Goal: Transaction & Acquisition: Book appointment/travel/reservation

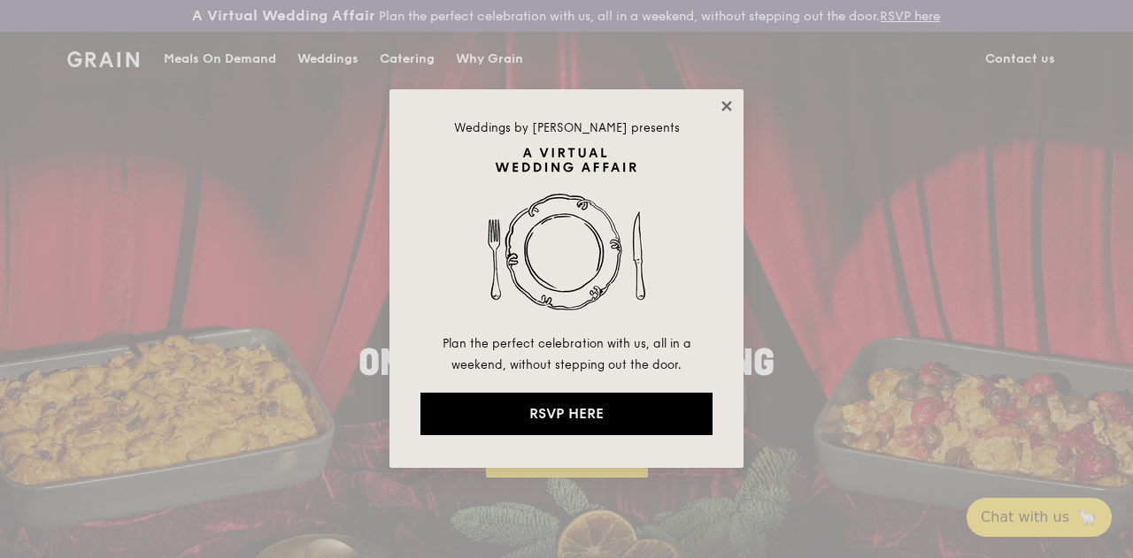
click at [726, 112] on icon at bounding box center [727, 106] width 16 height 16
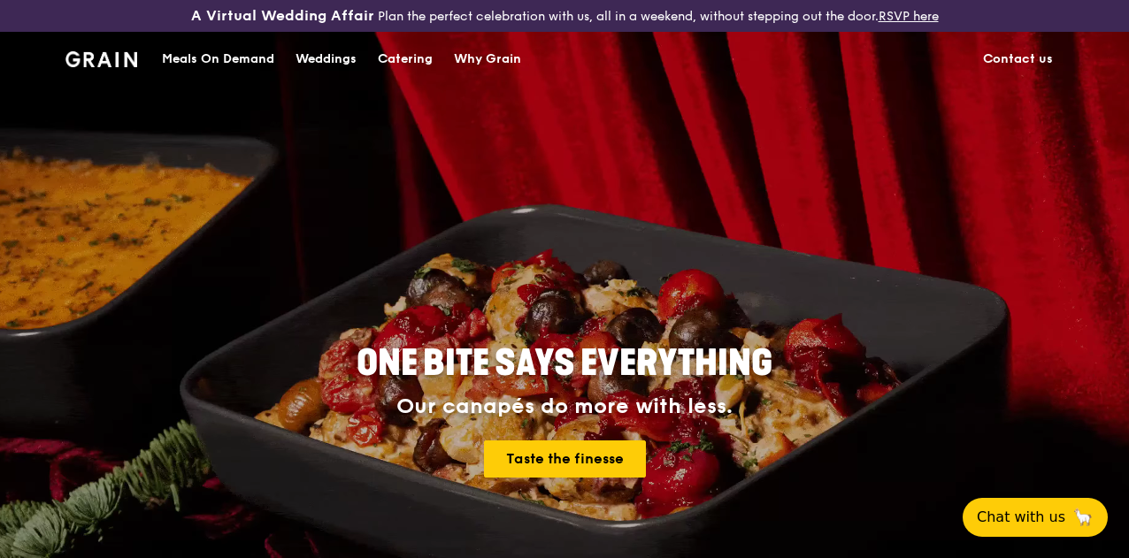
click at [215, 69] on div "Meals On Demand" at bounding box center [218, 59] width 112 height 53
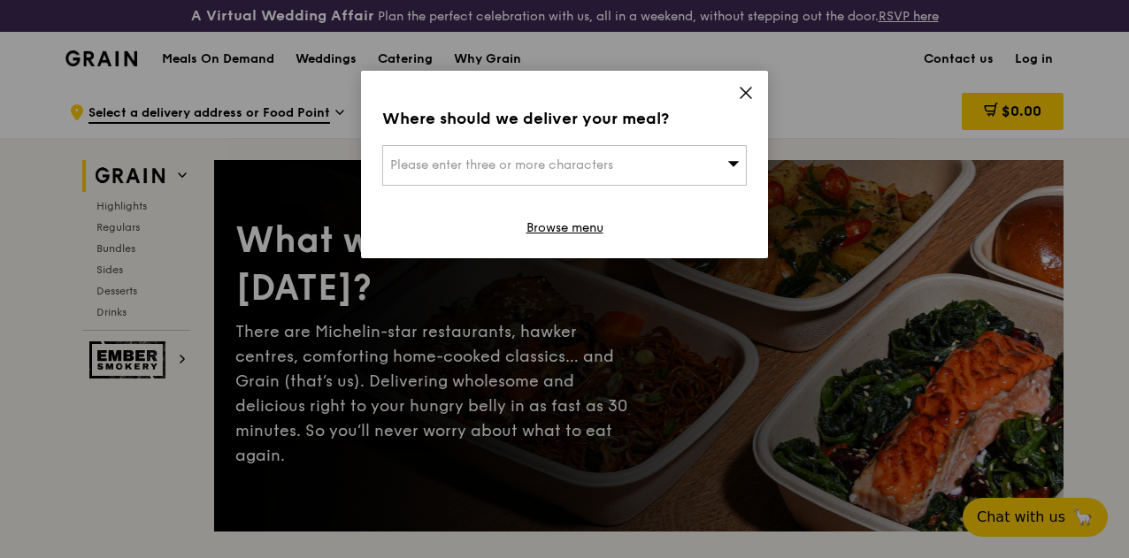
click at [746, 91] on icon at bounding box center [746, 93] width 11 height 11
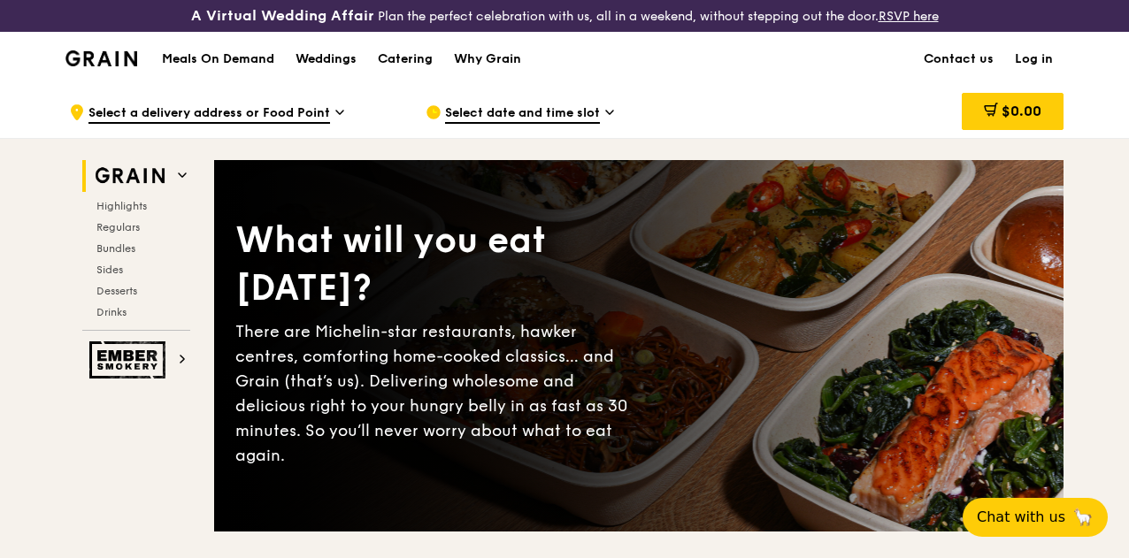
click at [248, 65] on h1 "Meals On Demand" at bounding box center [218, 59] width 112 height 18
click at [404, 65] on div "Catering" at bounding box center [405, 59] width 55 height 53
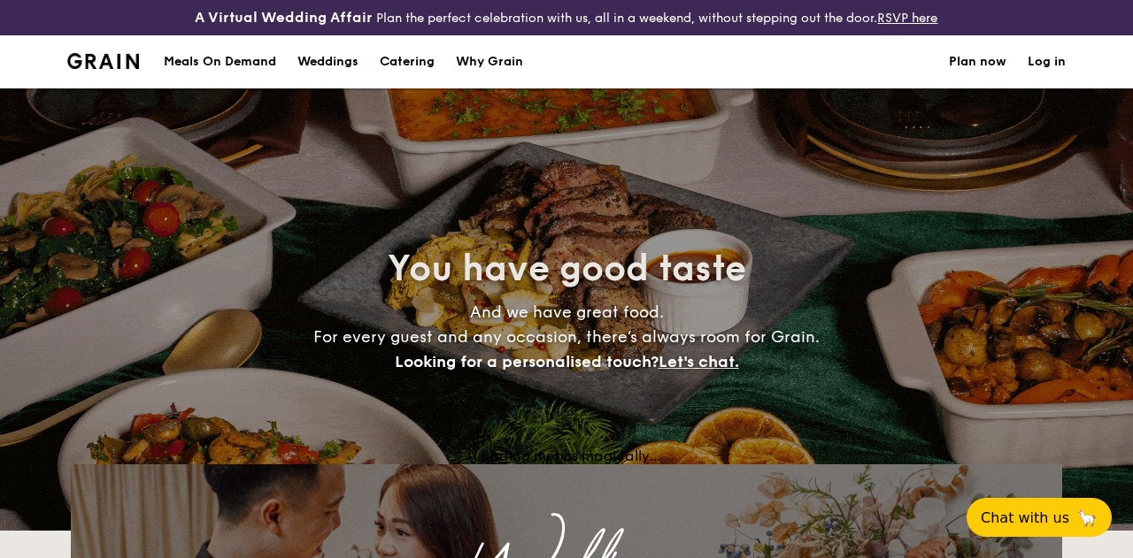
select select
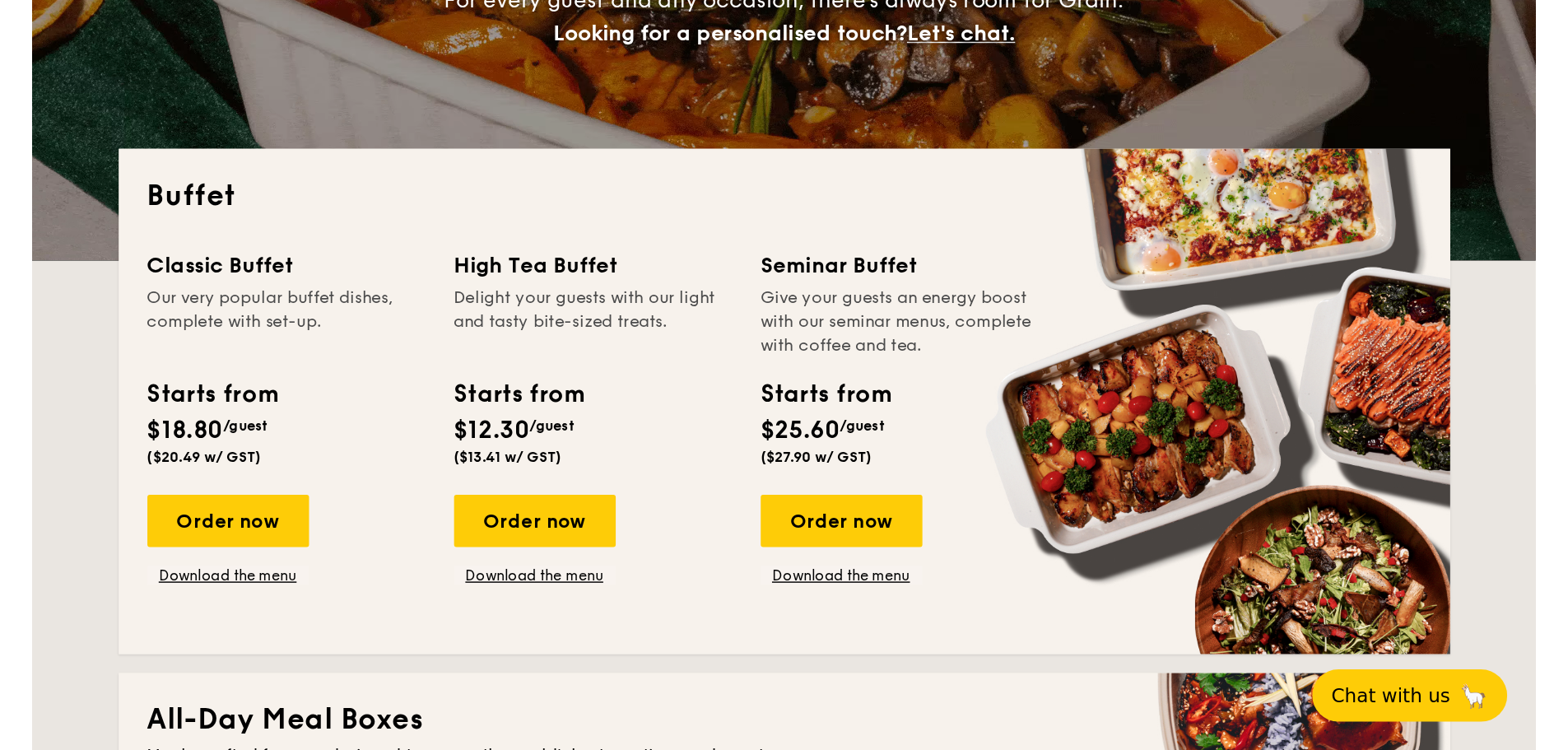
scroll to position [411, 0]
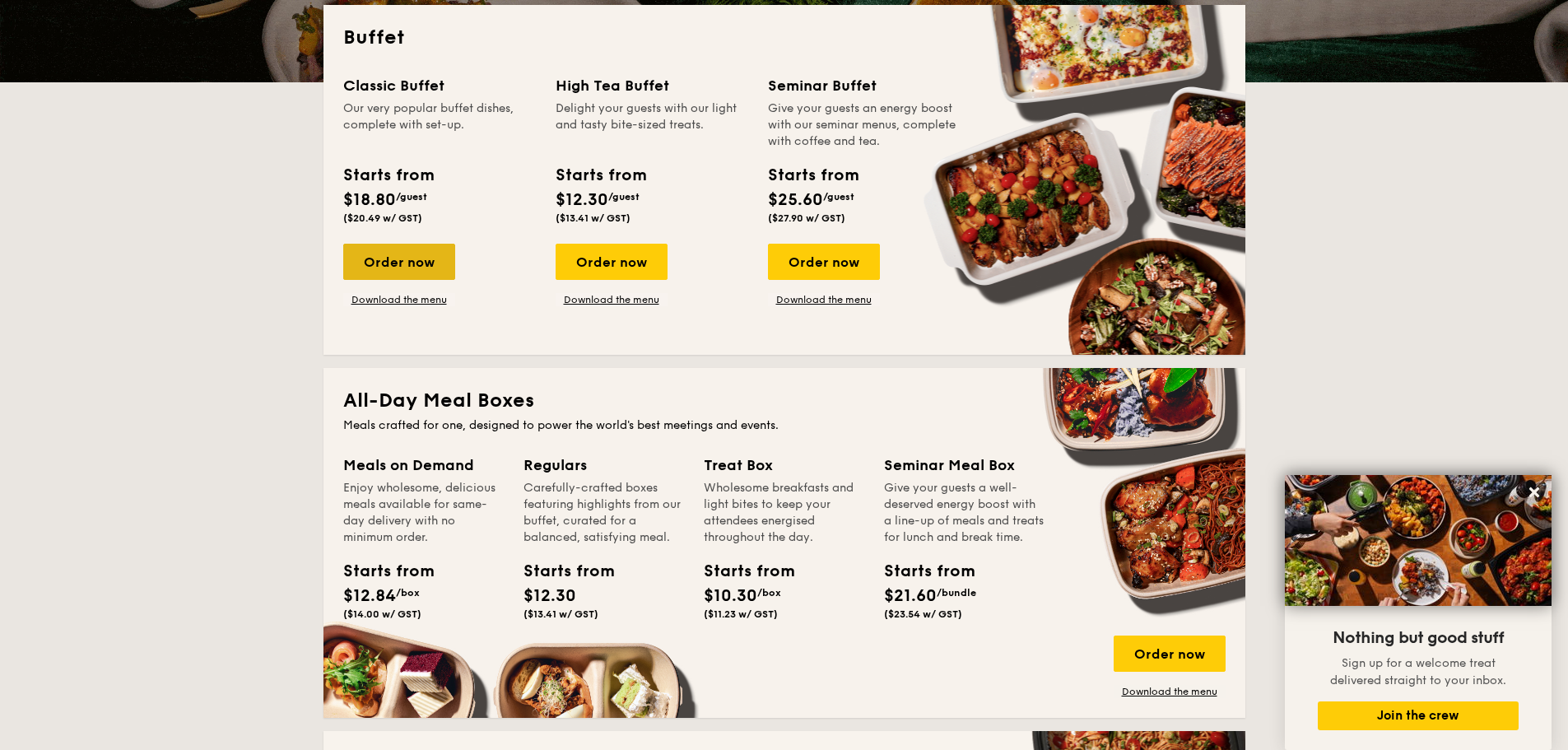
click at [390, 256] on div "Order now" at bounding box center [399, 261] width 112 height 36
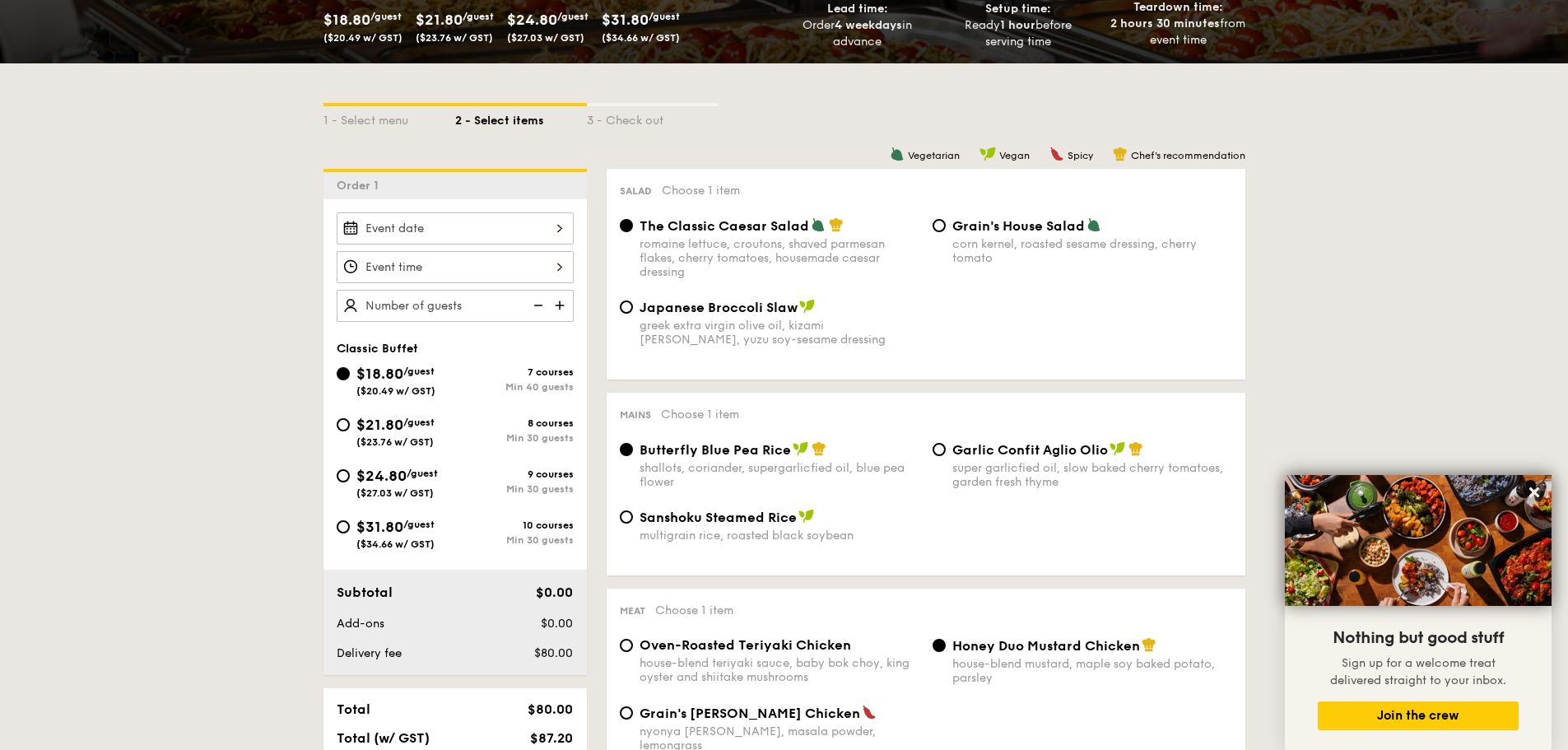
scroll to position [329, 0]
click at [458, 222] on div at bounding box center [455, 227] width 237 height 33
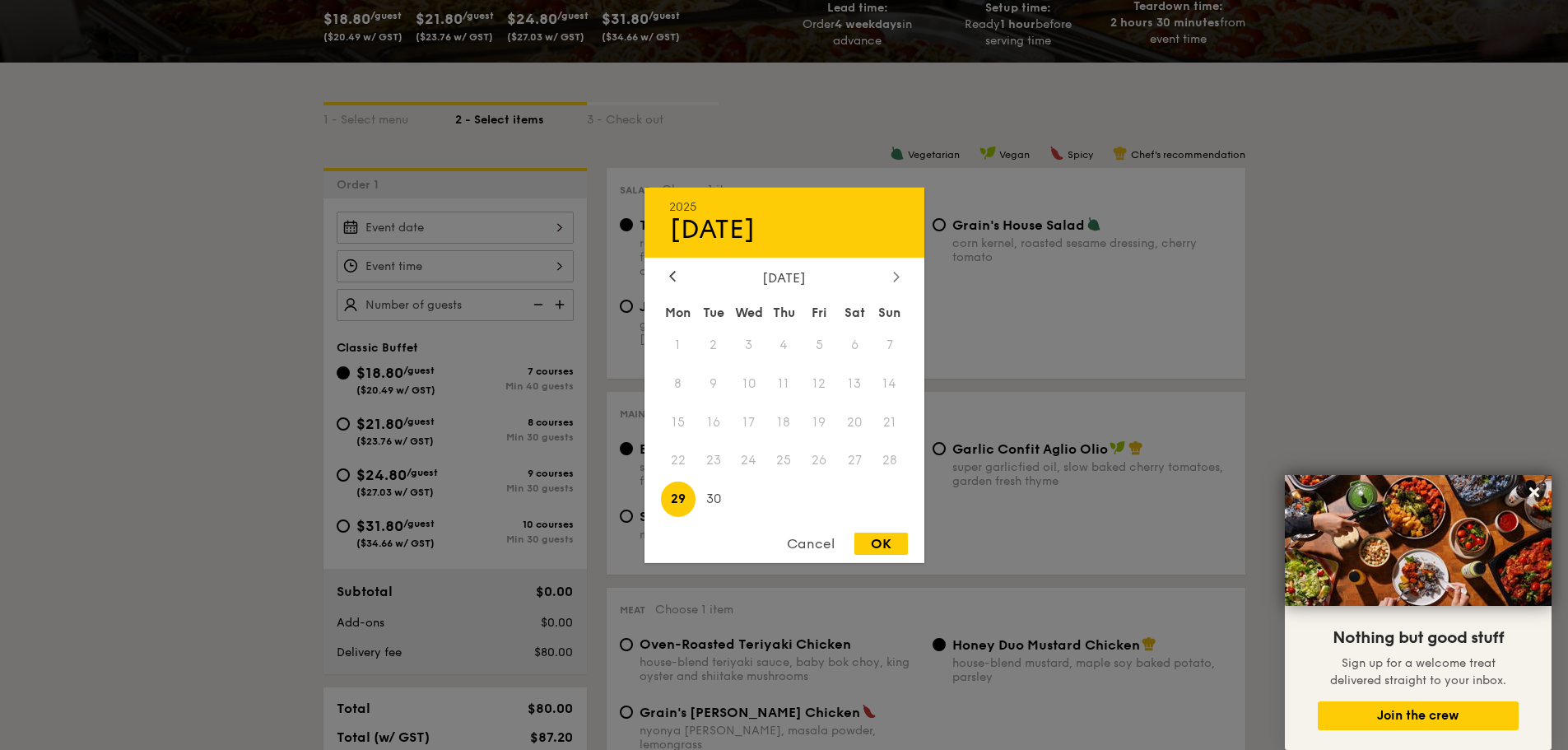
click at [899, 275] on div at bounding box center [897, 276] width 15 height 16
click at [898, 275] on icon at bounding box center [895, 276] width 5 height 10
click at [671, 280] on icon at bounding box center [671, 276] width 7 height 11
click at [819, 342] on span "3" at bounding box center [819, 344] width 35 height 35
click at [882, 519] on div "OK" at bounding box center [882, 544] width 54 height 22
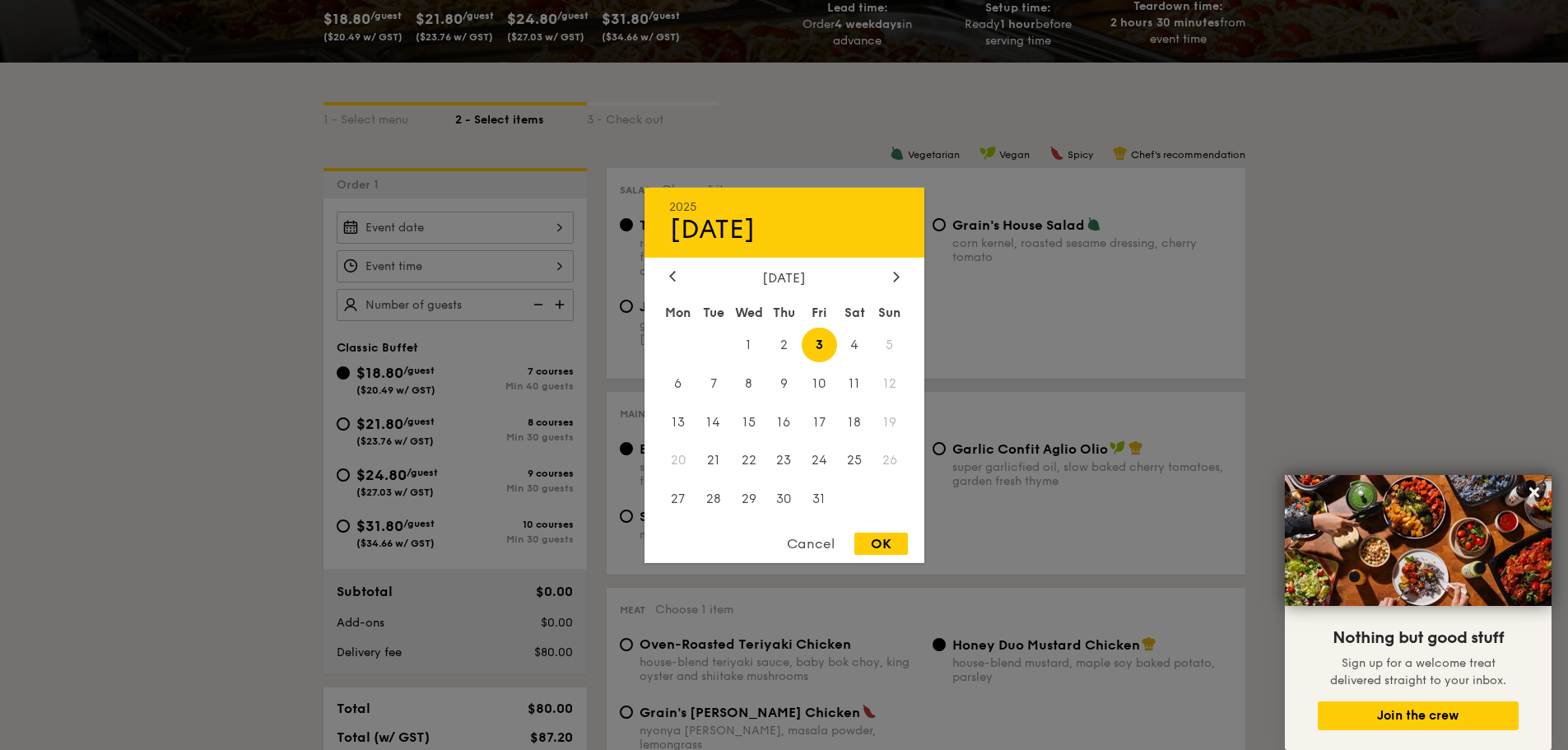
type input "Oct 03, 2025"
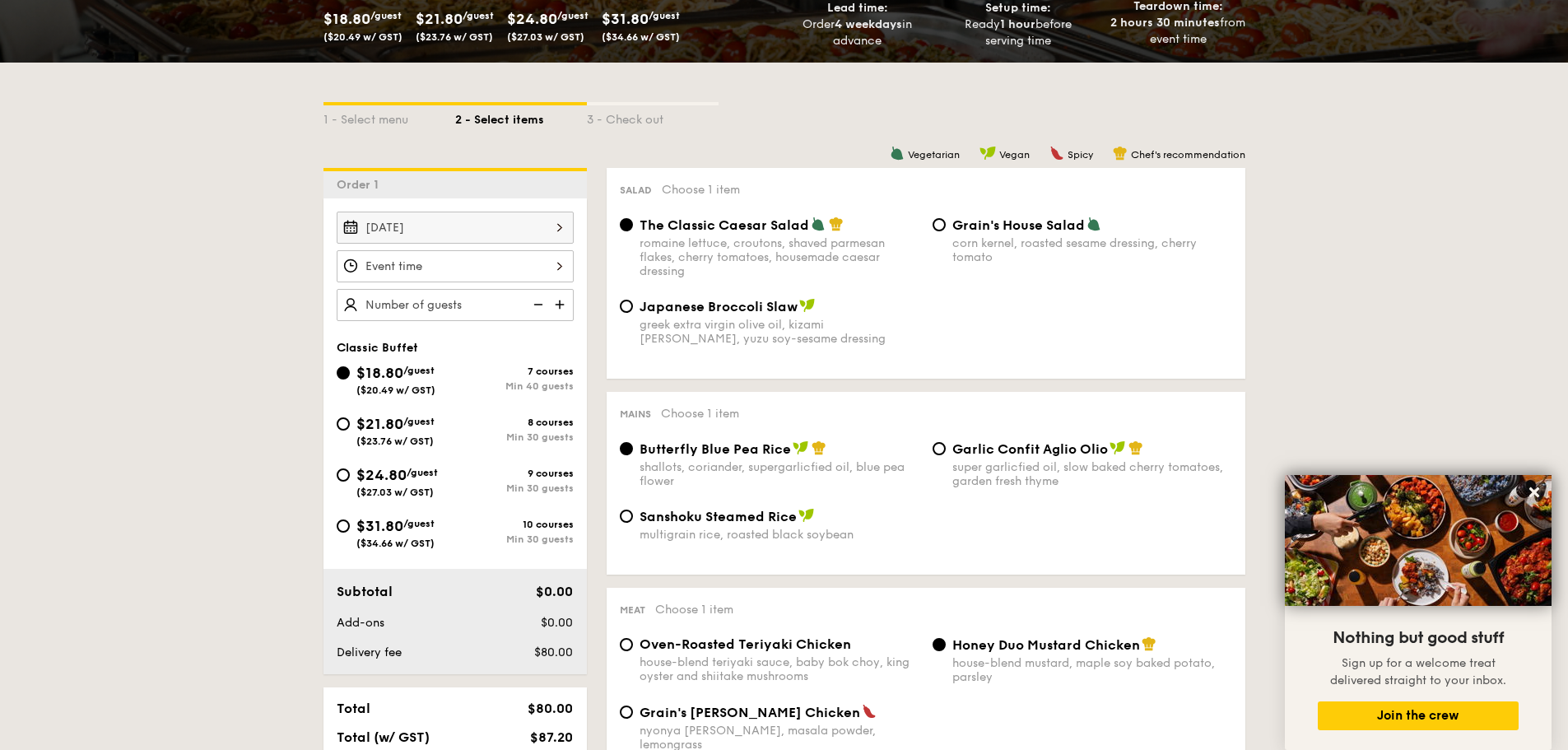
click at [500, 263] on div at bounding box center [455, 266] width 237 height 33
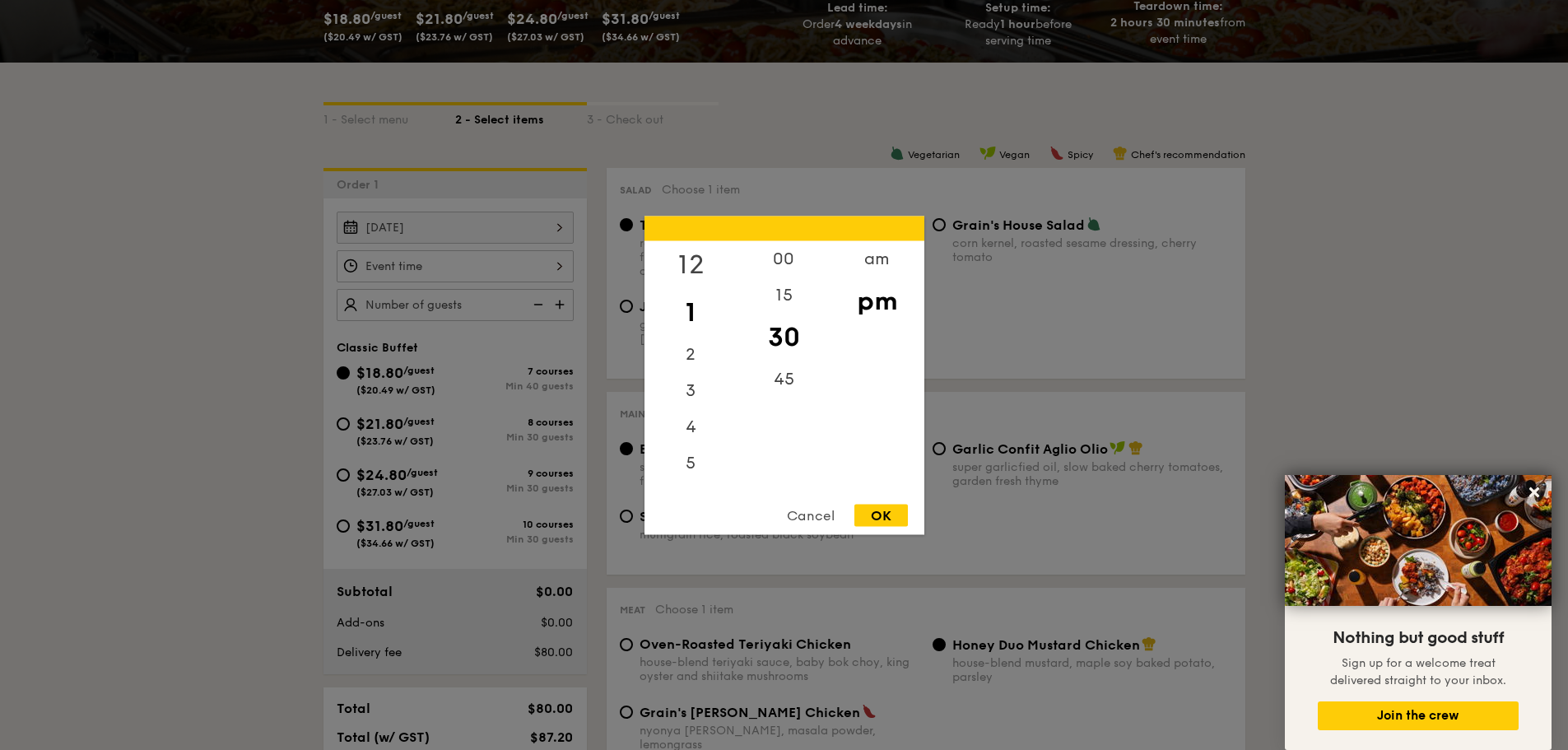
click at [684, 262] on div "12" at bounding box center [691, 263] width 93 height 47
click at [794, 269] on div "00" at bounding box center [784, 263] width 93 height 47
click at [891, 514] on div "OK" at bounding box center [882, 516] width 54 height 22
type input "12:00PM"
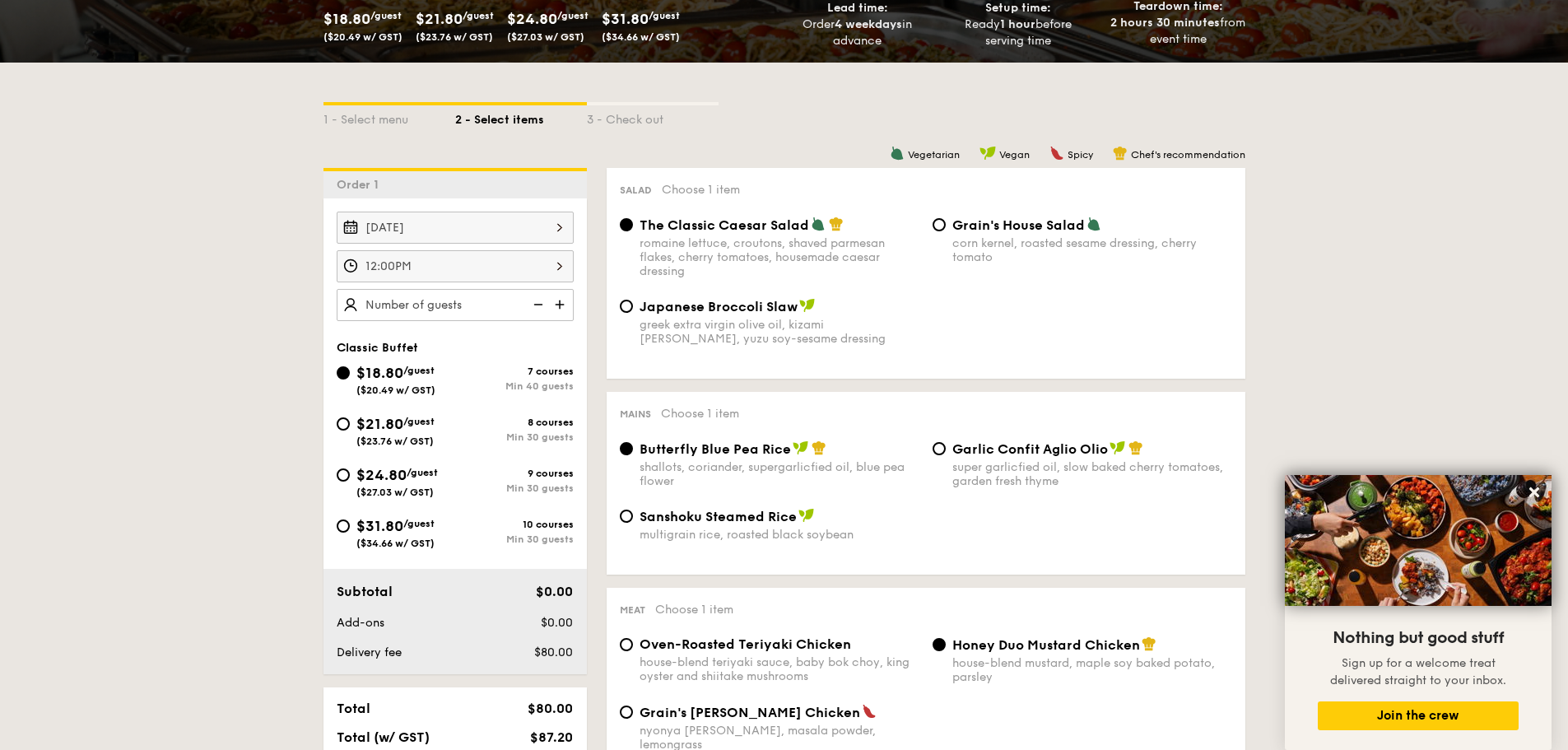
click at [558, 304] on img at bounding box center [561, 305] width 25 height 32
click at [539, 304] on img at bounding box center [537, 305] width 25 height 32
click at [567, 308] on img at bounding box center [561, 305] width 25 height 32
type input "45 guests"
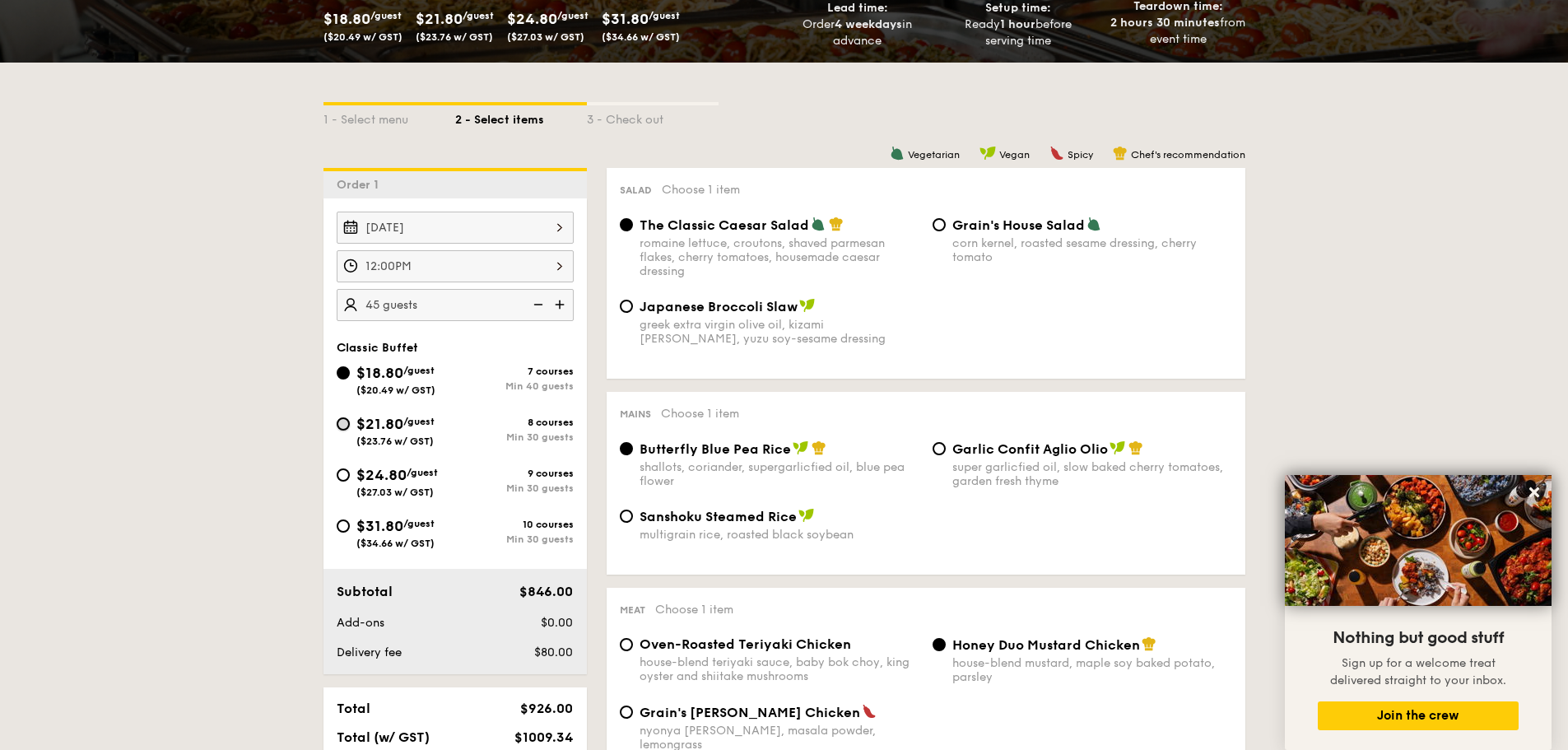
click at [343, 419] on input "$21.80 /guest ($23.76 w/ GST) 8 courses Min 30 guests" at bounding box center [343, 424] width 13 height 13
radio input "true"
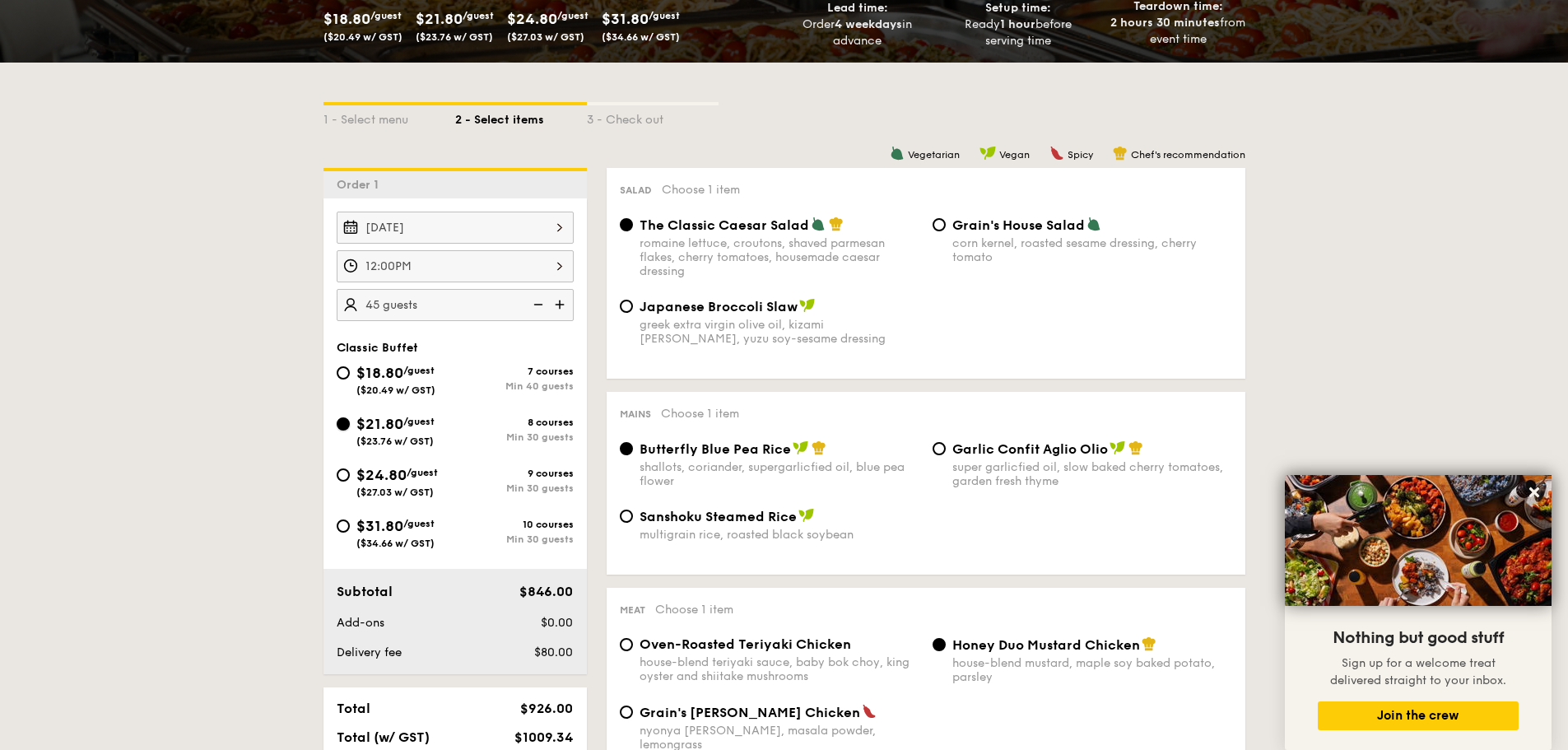
radio input "true"
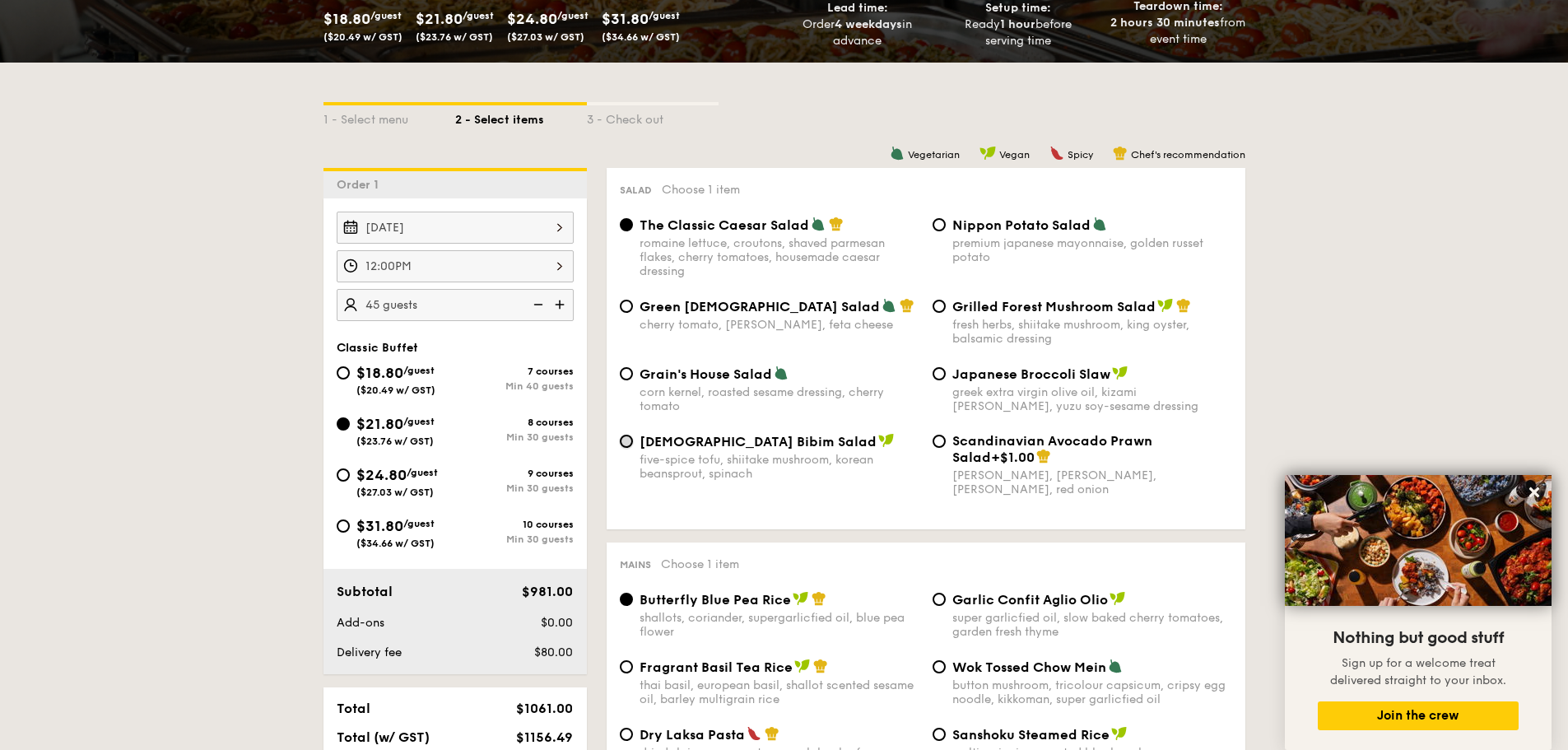
click at [626, 444] on input "Korean Bibim Salad five-spice tofu, shiitake mushroom, korean beansprout, spina…" at bounding box center [626, 441] width 13 height 13
radio input "true"
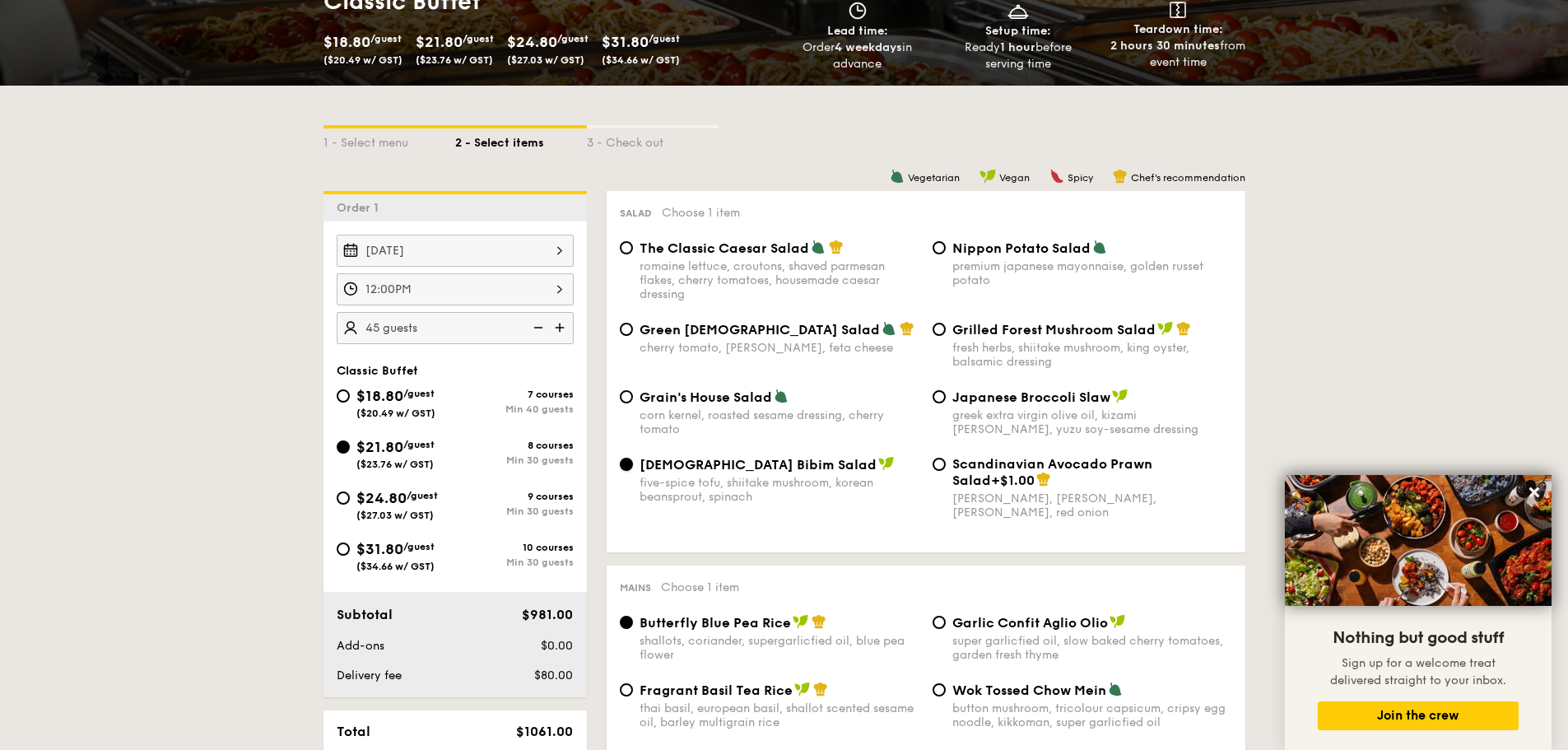
scroll to position [576, 0]
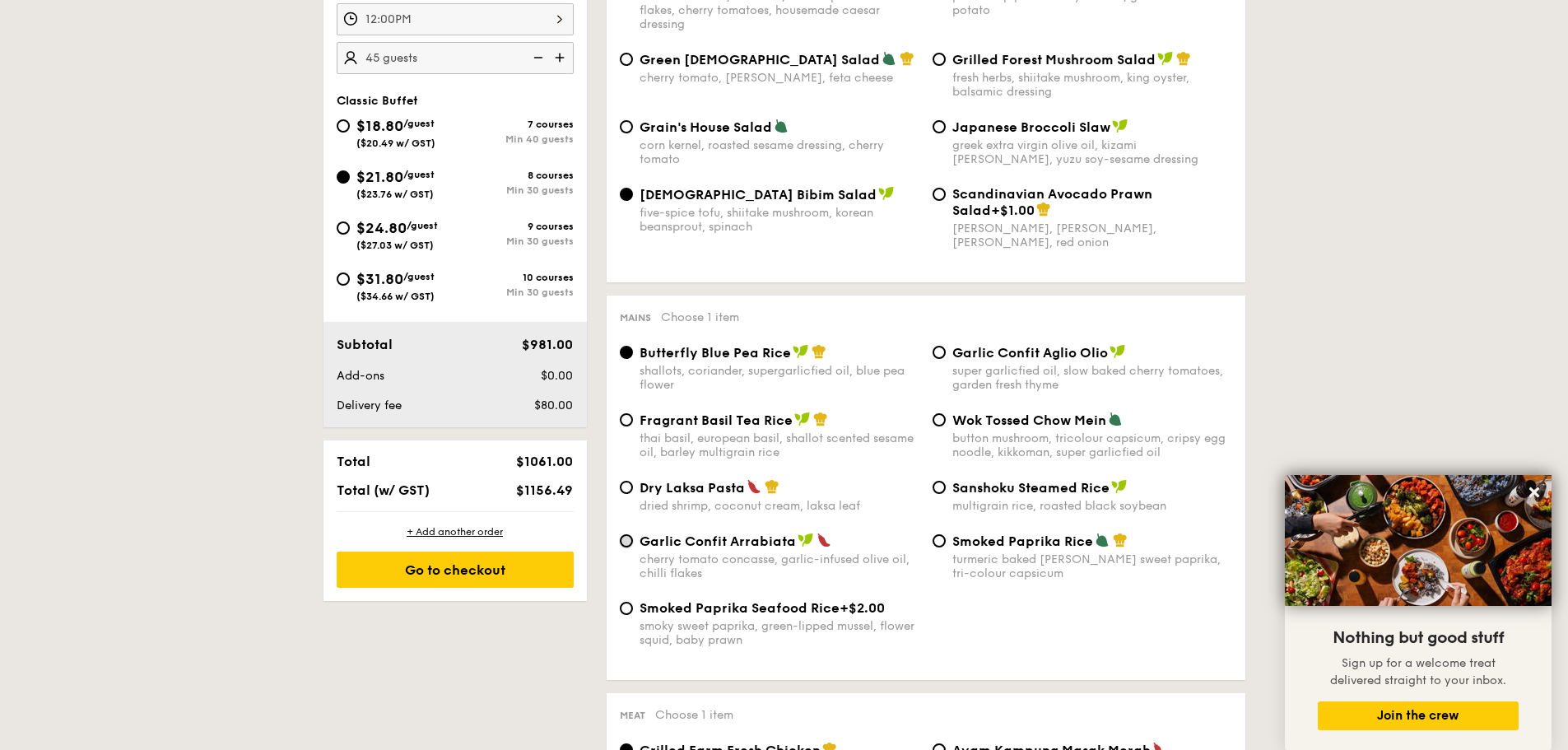
click at [628, 519] on input "Garlic Confit Arrabiata cherry tomato concasse, garlic-infused olive oil, chill…" at bounding box center [626, 541] width 13 height 13
radio input "true"
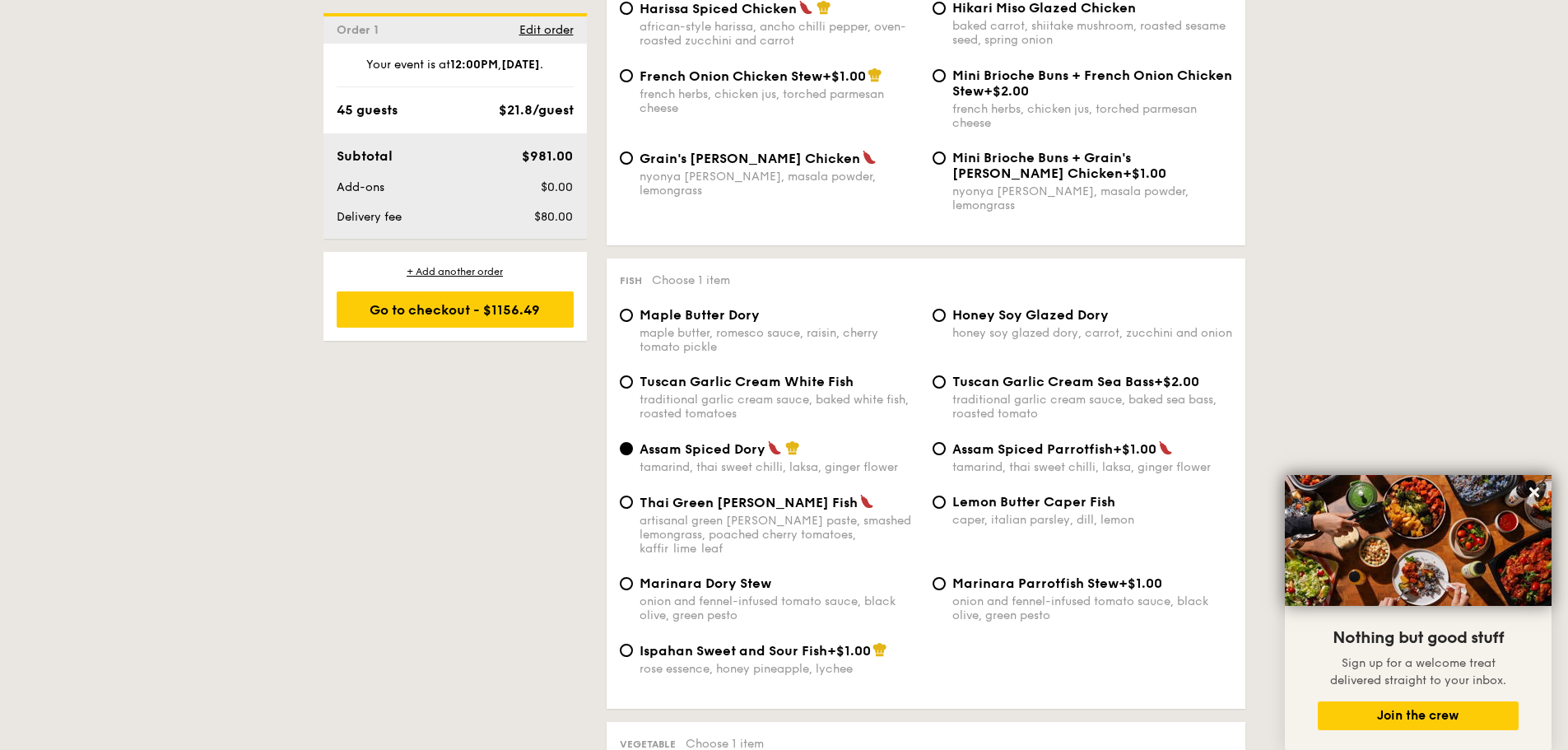
scroll to position [1482, 0]
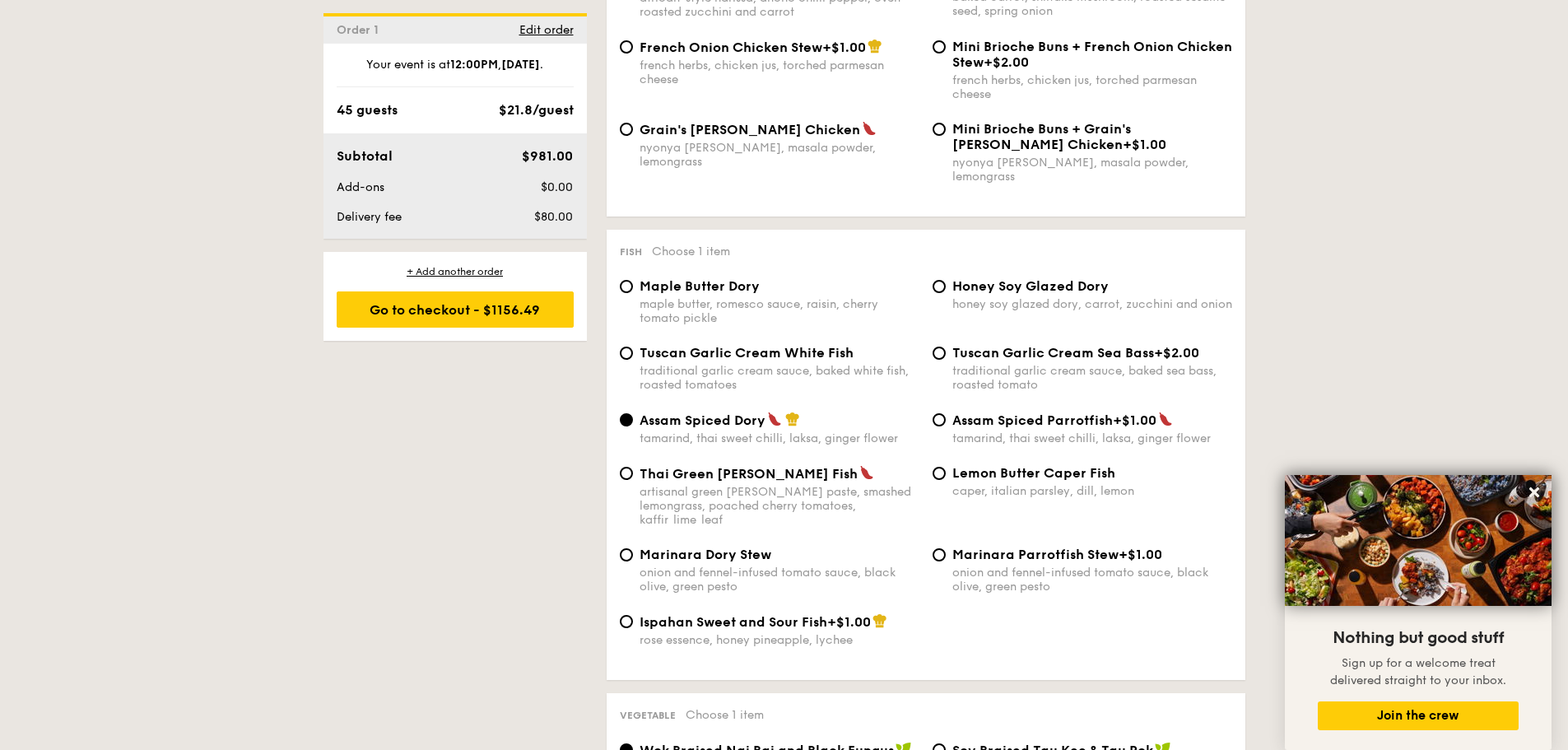
click at [633, 465] on div "Thai Green Curry Fish artisanal green curry paste, smashed lemongrass, poached …" at bounding box center [769, 496] width 312 height 61
click at [629, 467] on input "Thai Green Curry Fish artisanal green curry paste, smashed lemongrass, poached …" at bounding box center [626, 474] width 13 height 13
radio input "true"
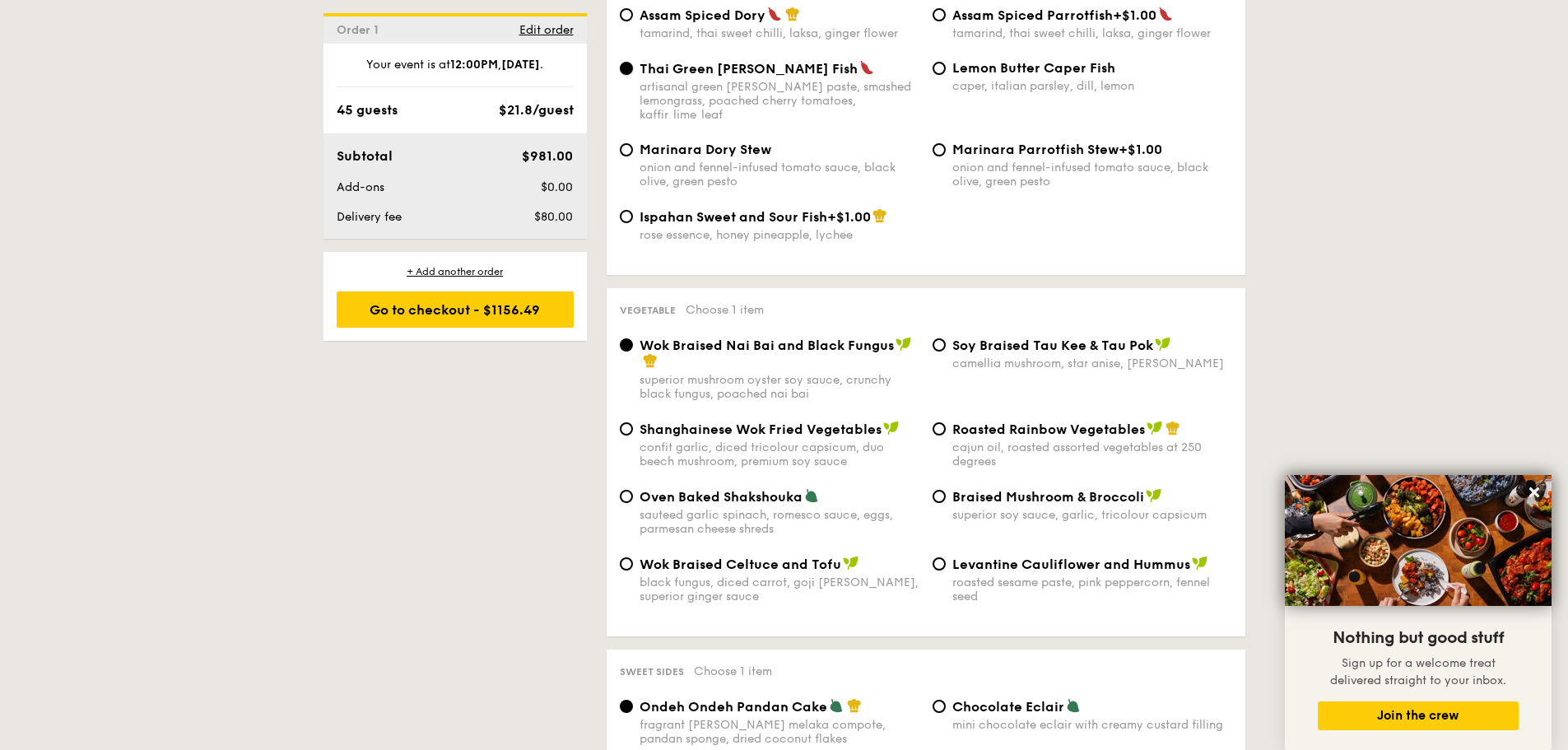
scroll to position [1894, 0]
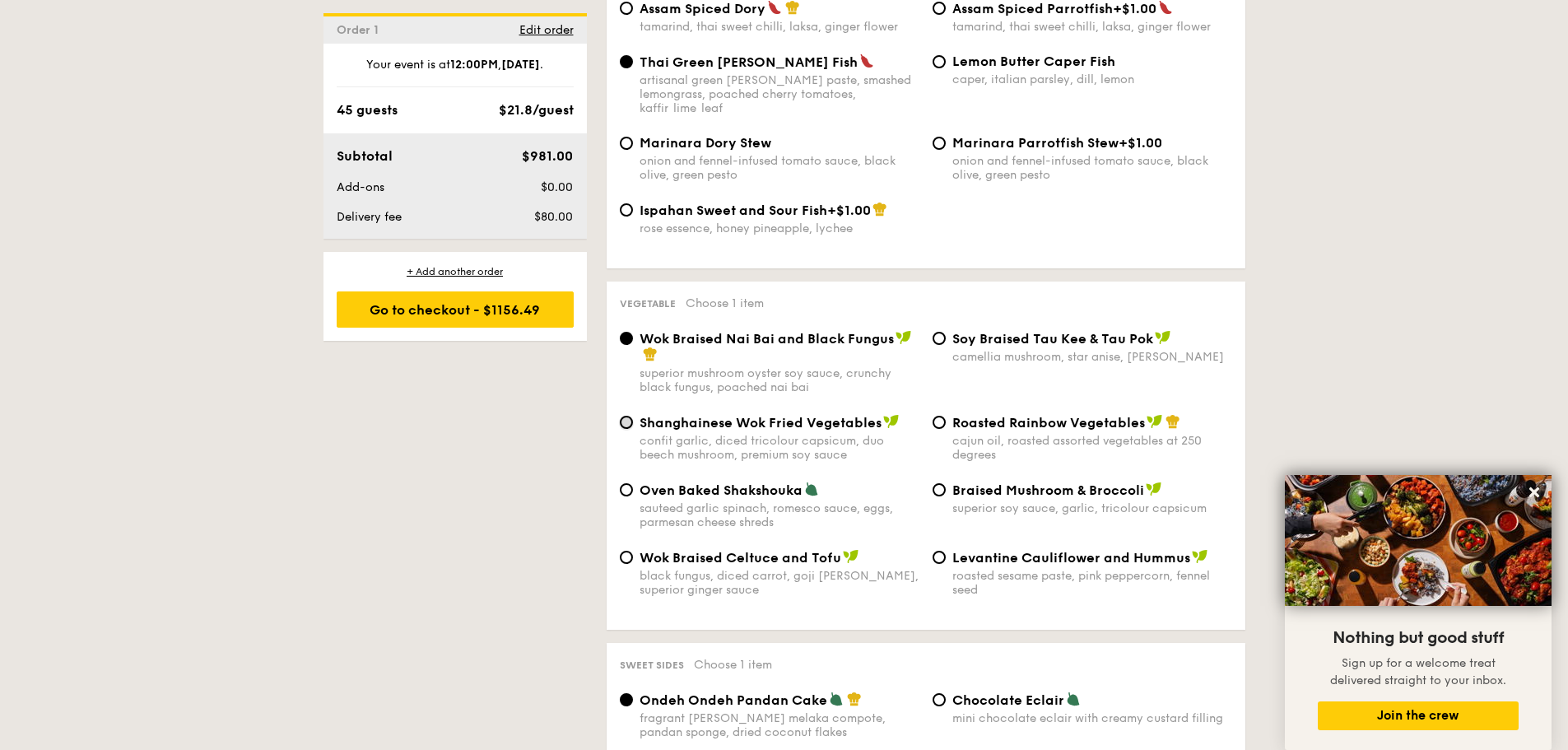
click at [626, 416] on input "Shanghainese Wok Fried Vegetables confit garlic, diced tricolour capsicum, duo …" at bounding box center [626, 422] width 13 height 13
radio input "true"
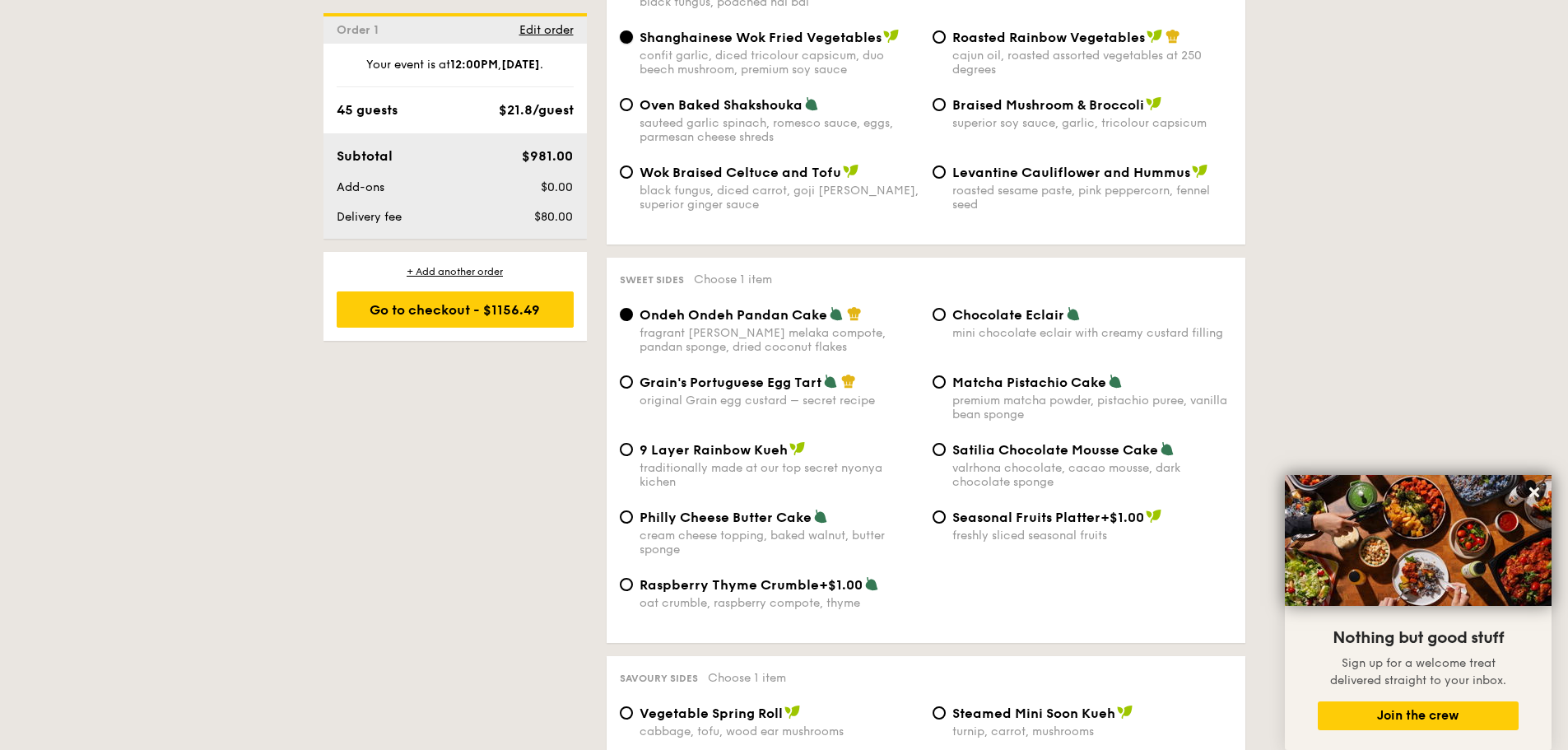
scroll to position [2306, 0]
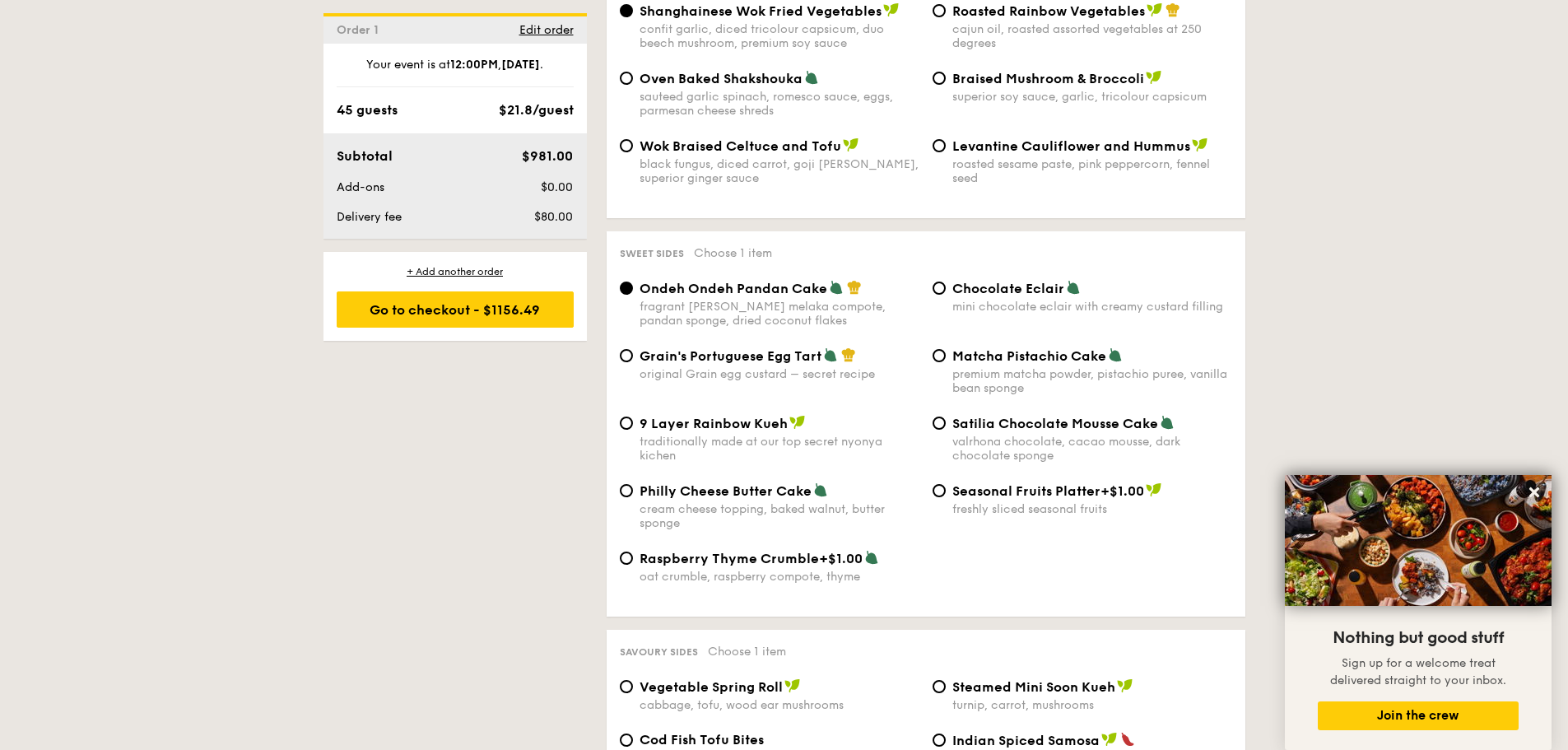
click at [1016, 281] on span "Chocolate Eclair" at bounding box center [1008, 288] width 112 height 16
click at [946, 282] on input "Chocolate Eclair mini chocolate eclair with creamy custard filling" at bounding box center [939, 288] width 13 height 13
radio input "true"
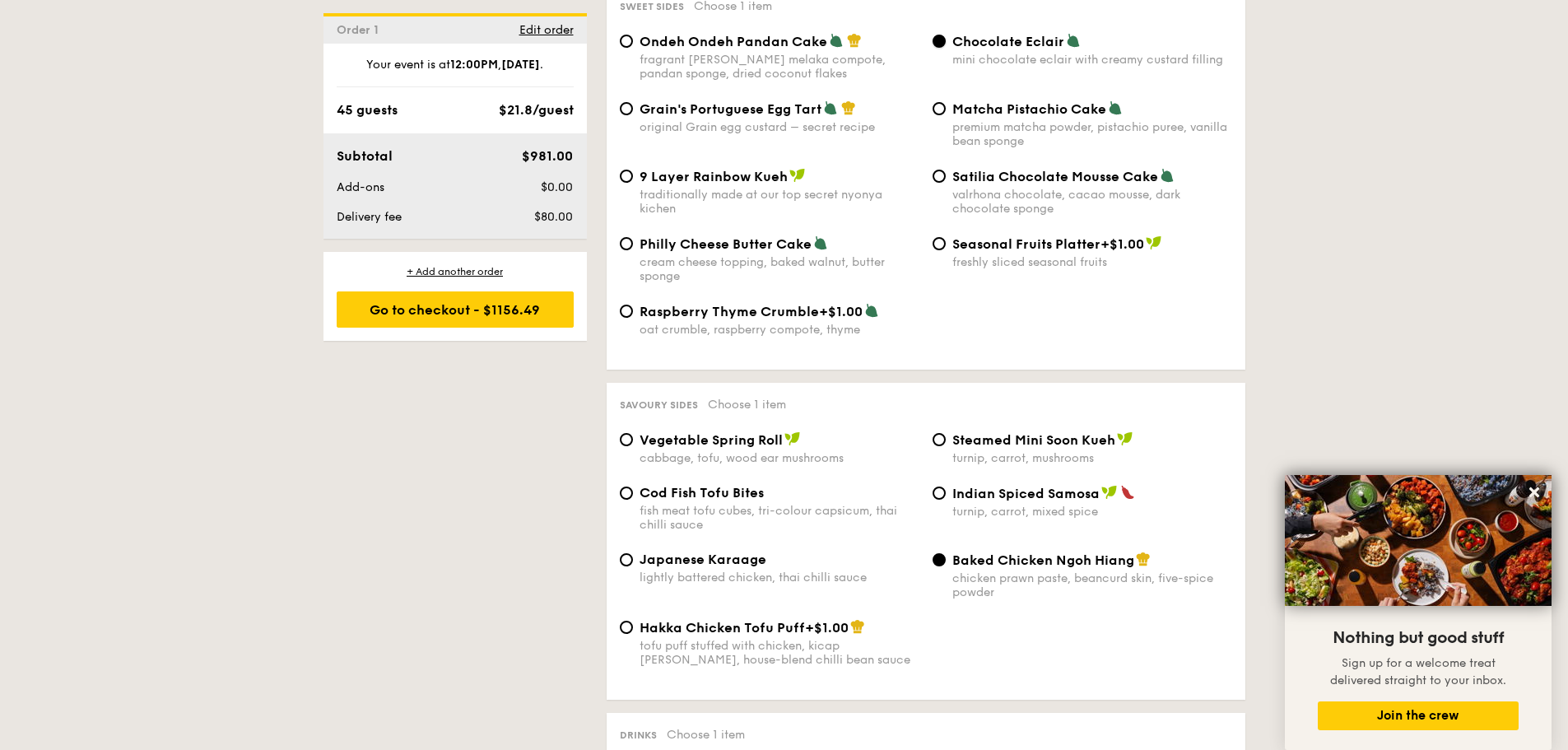
scroll to position [2635, 0]
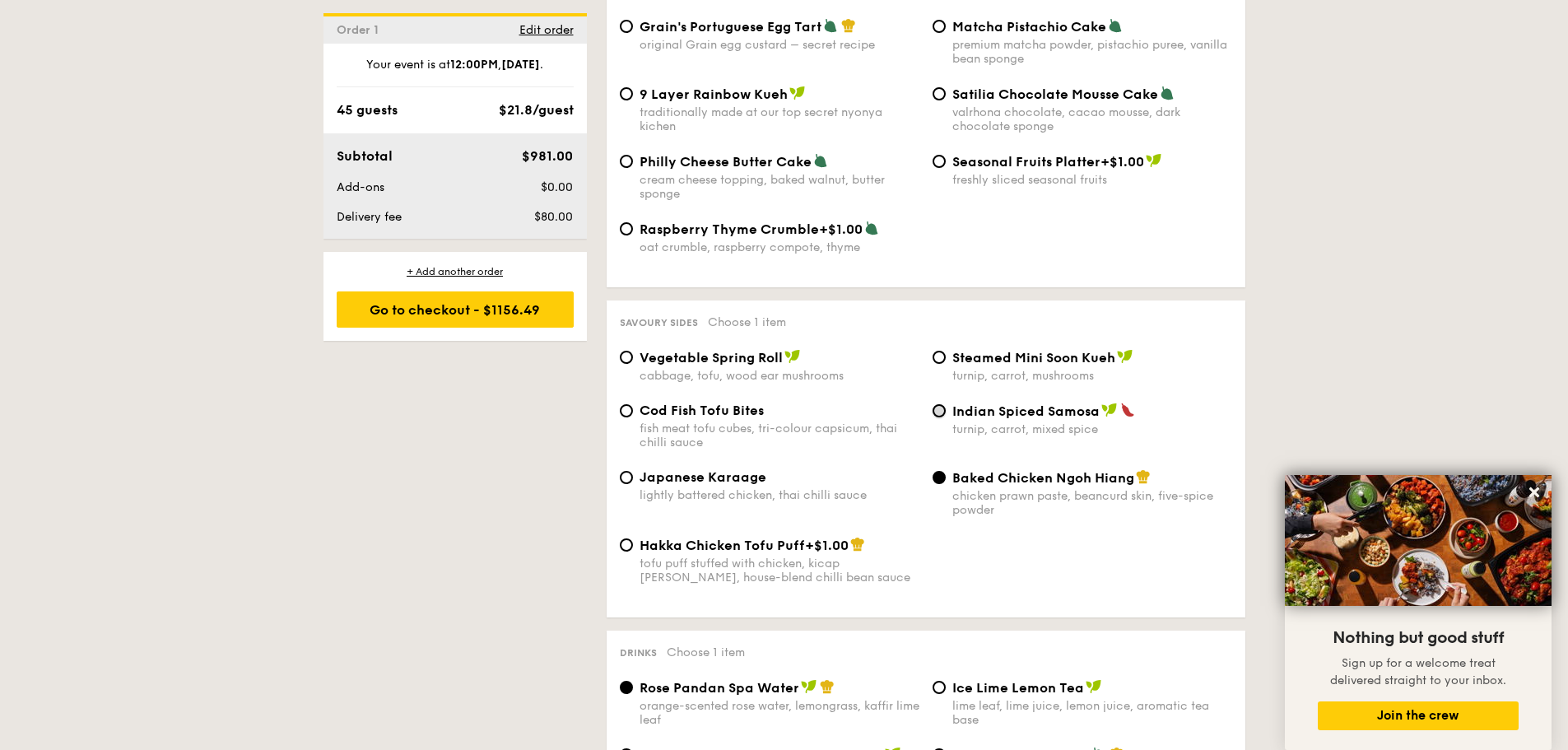
click at [937, 405] on input "Indian Spiced Samosa turnip, carrot, mixed spice" at bounding box center [939, 411] width 13 height 13
radio input "true"
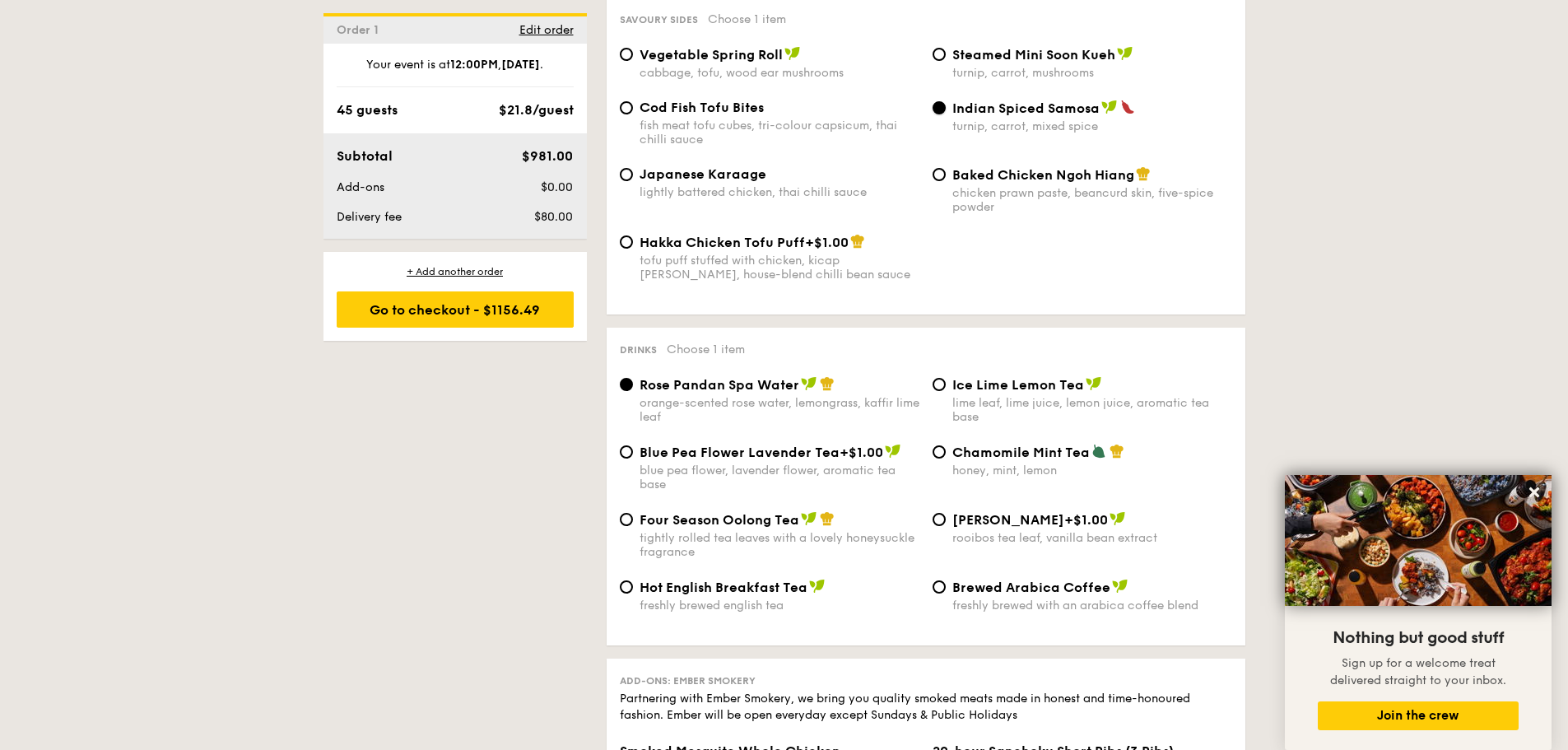
scroll to position [2965, 0]
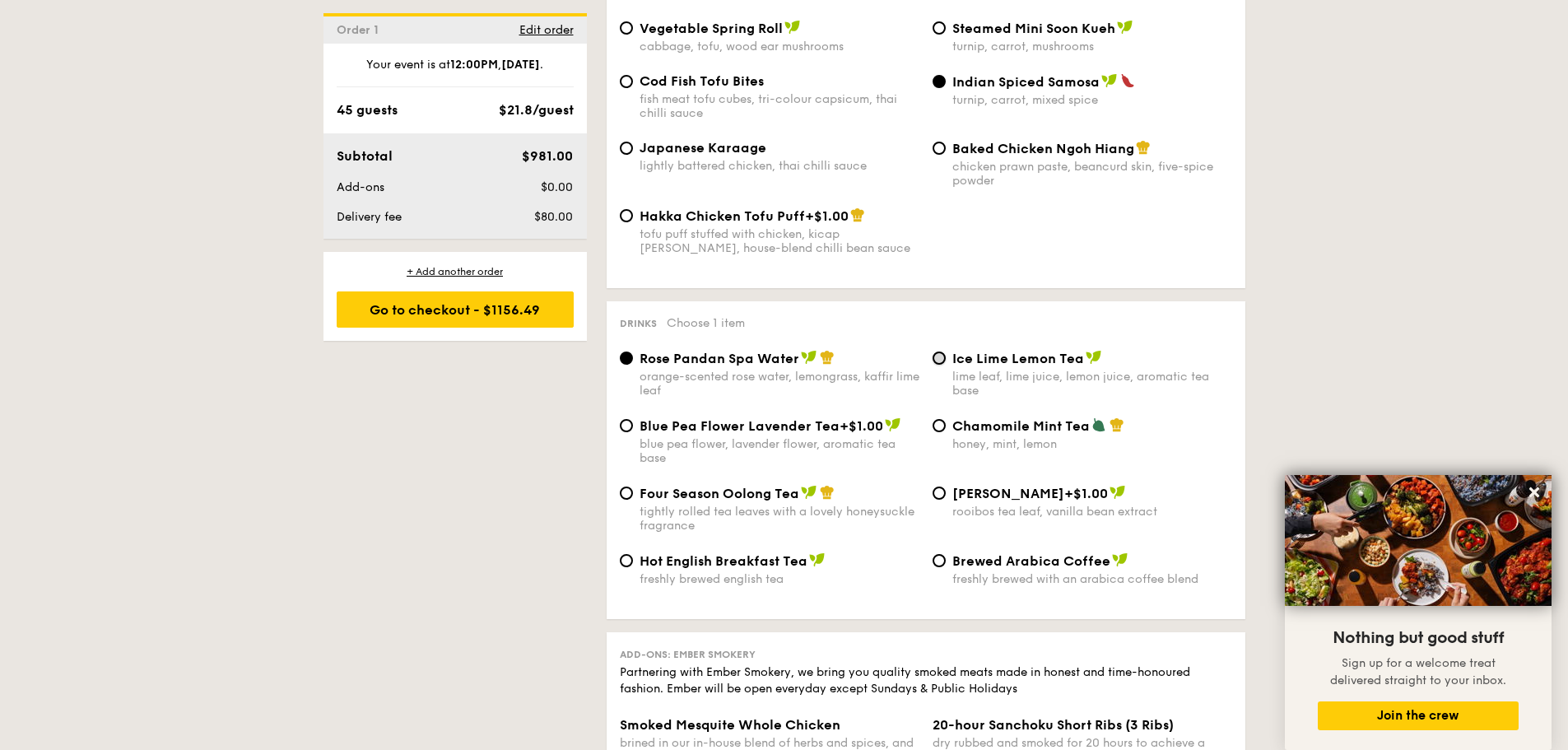
click at [941, 352] on input "Ice Lime Lemon Tea lime leaf, lime juice, lemon juice, aromatic tea base" at bounding box center [939, 358] width 13 height 13
radio input "true"
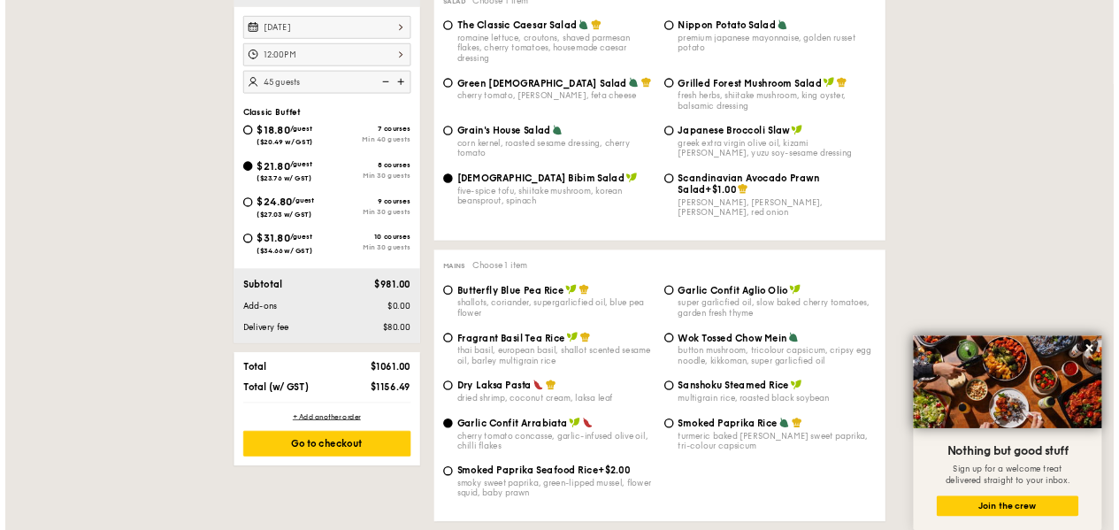
scroll to position [531, 0]
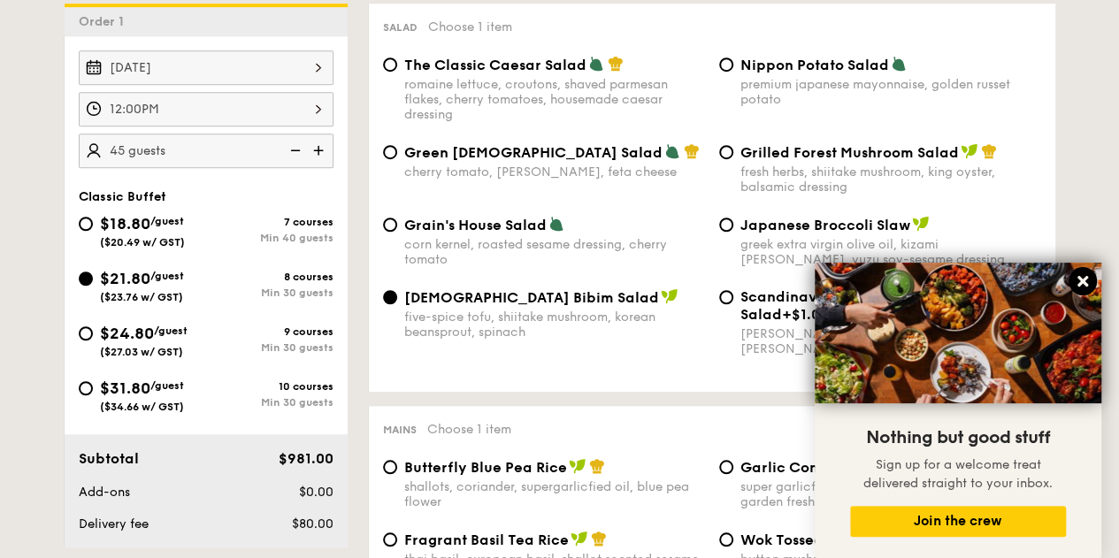
click at [1082, 286] on icon at bounding box center [1083, 281] width 16 height 16
